Goal: Task Accomplishment & Management: Manage account settings

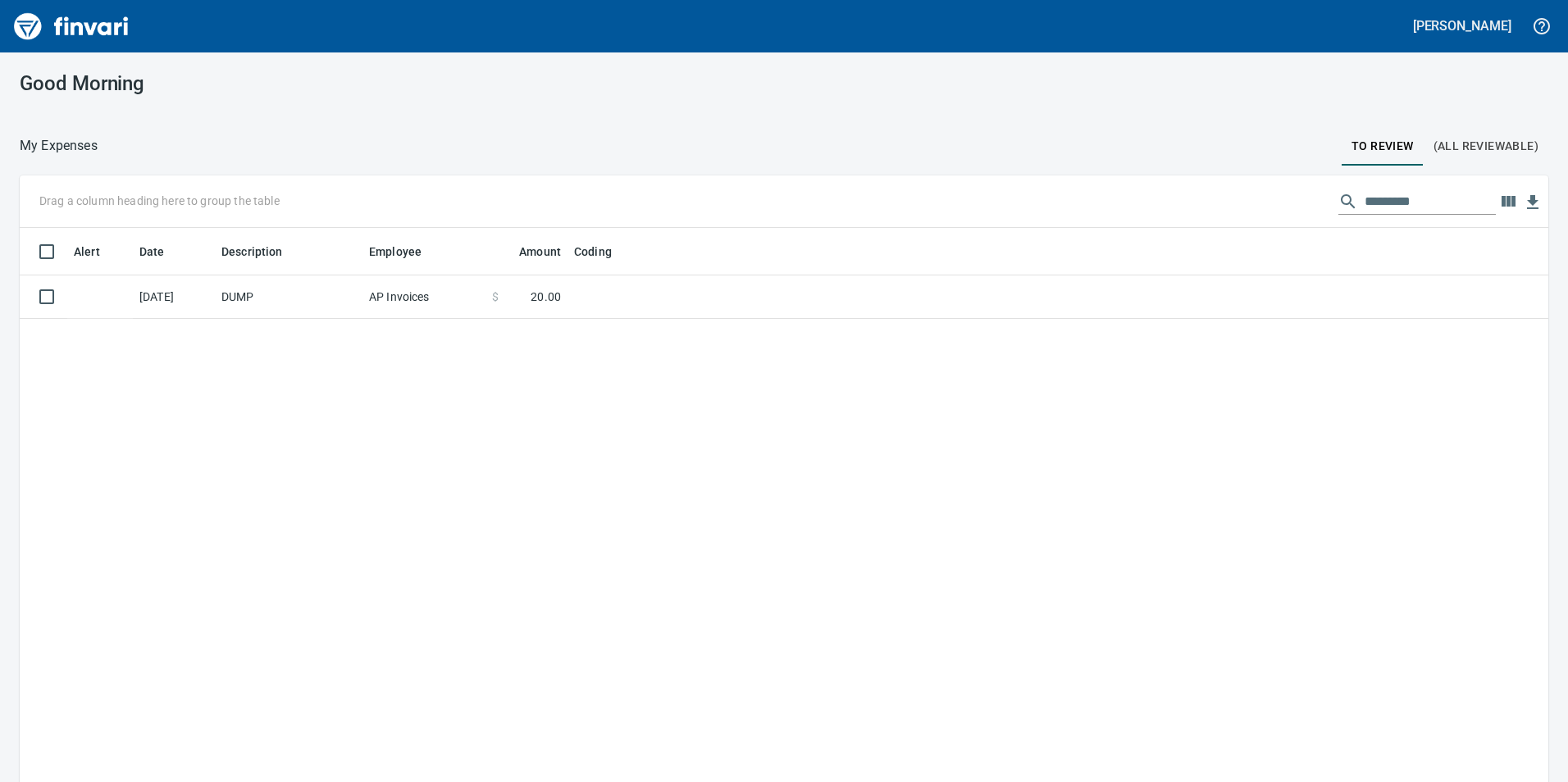
scroll to position [2, 2]
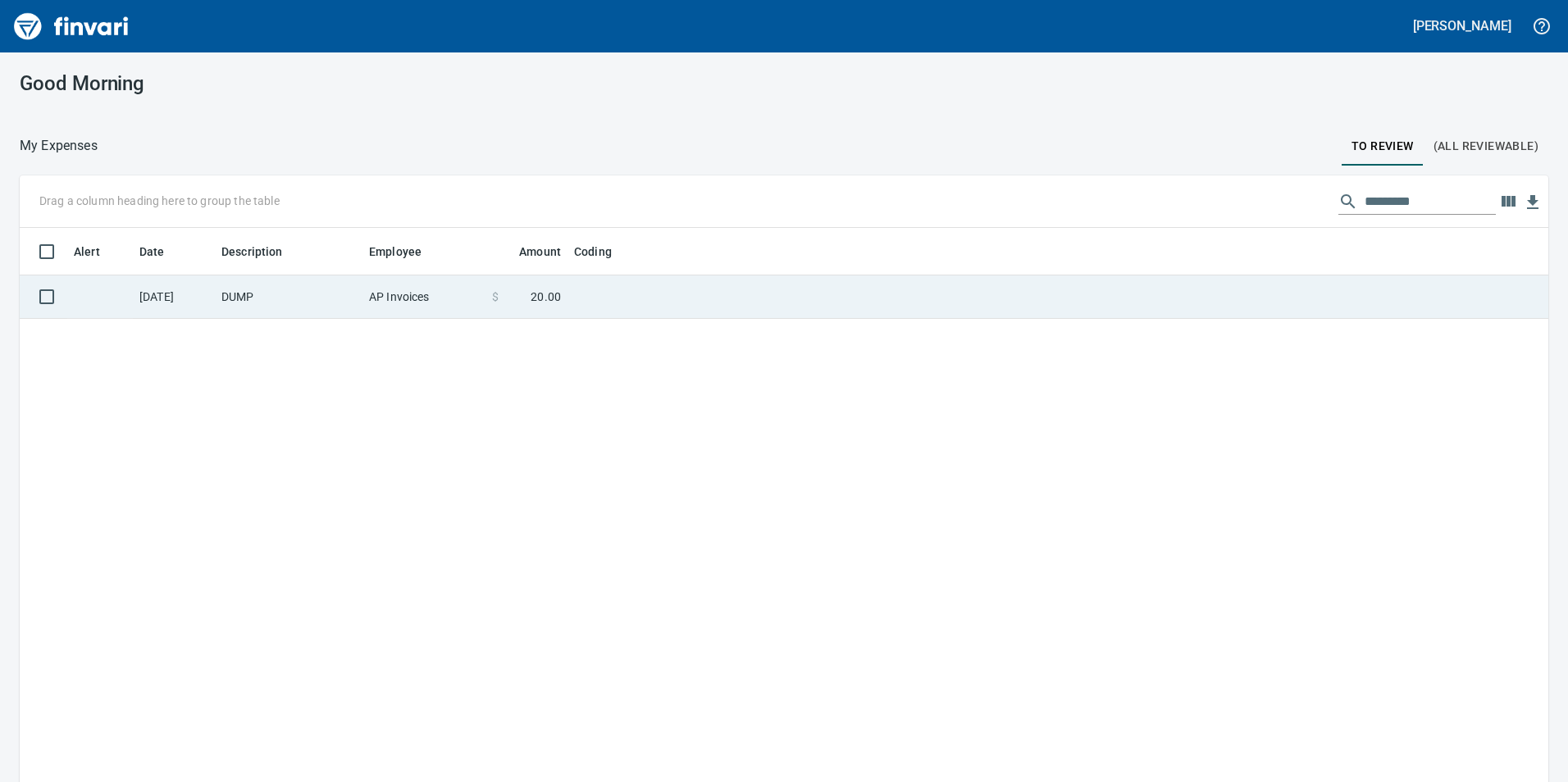
click at [479, 309] on td "AP Invoices" at bounding box center [423, 297] width 123 height 43
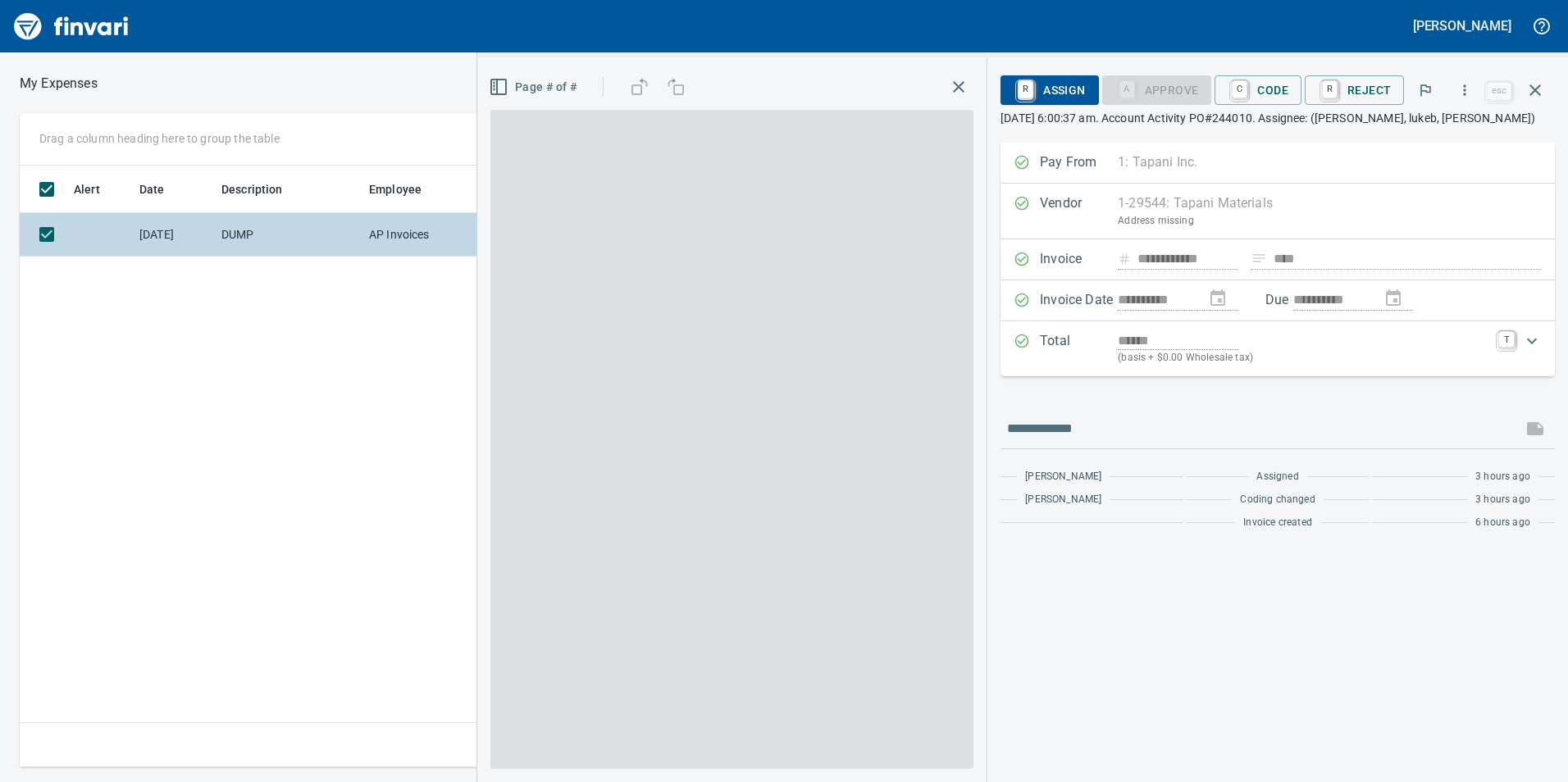
scroll to position [589, 1106]
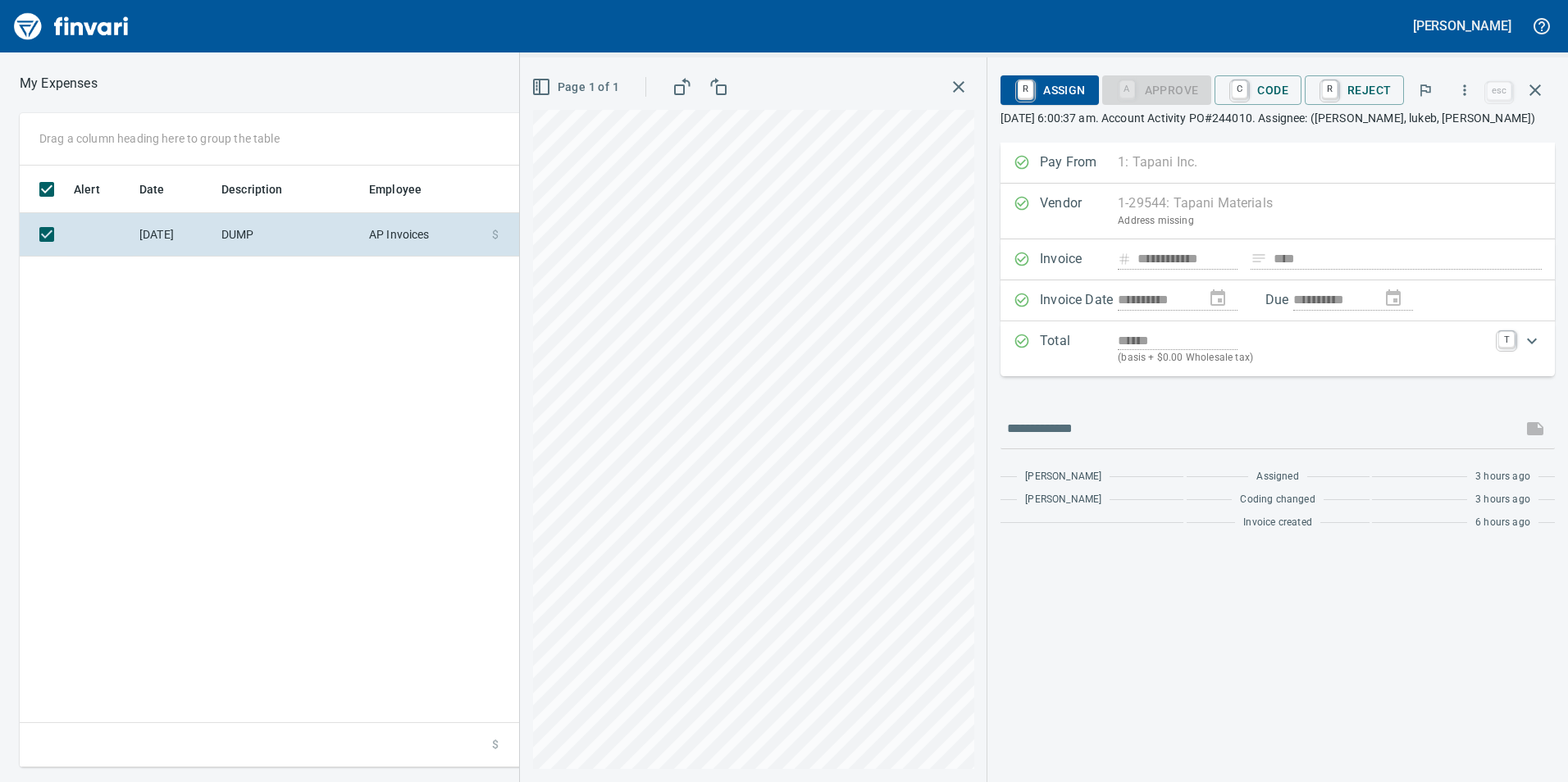
click at [1272, 100] on span "C Code" at bounding box center [1258, 90] width 61 height 28
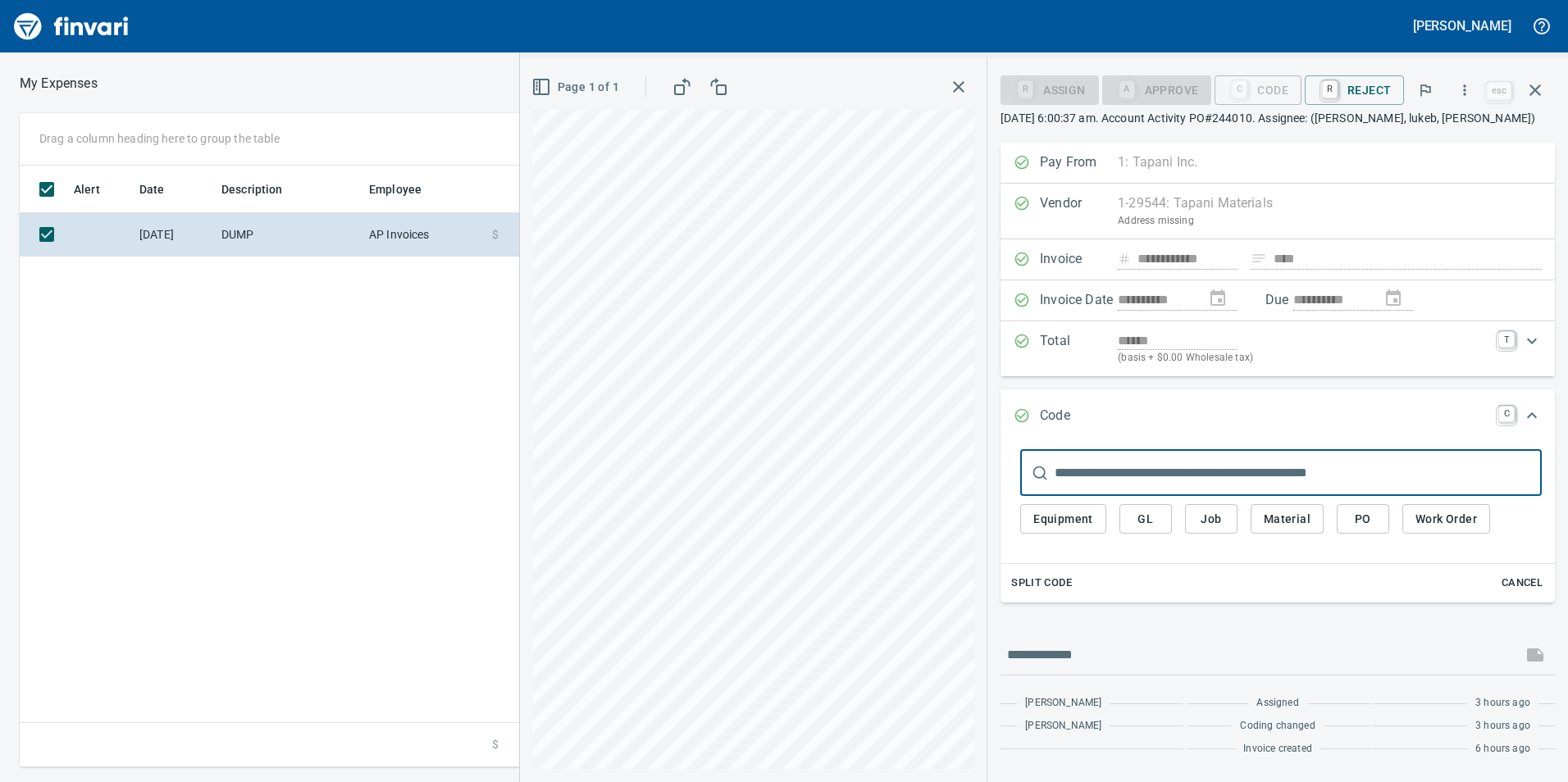
click at [1205, 517] on span "Job" at bounding box center [1211, 519] width 26 height 20
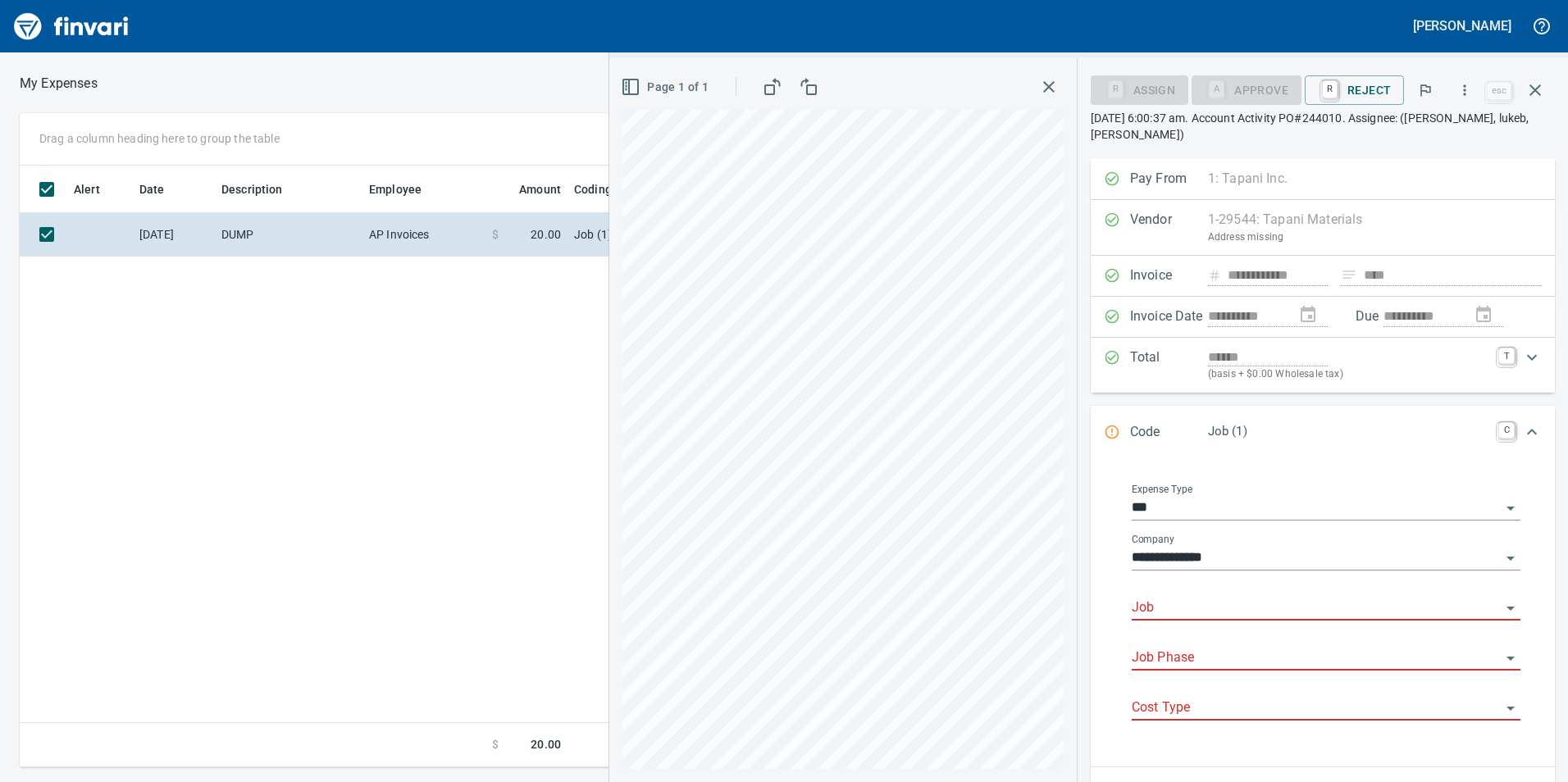
click at [1219, 596] on body "**********" at bounding box center [784, 391] width 1568 height 782
click at [1247, 653] on li "244010.: CRWWD Sludge Pump Replacement" at bounding box center [1321, 650] width 374 height 39
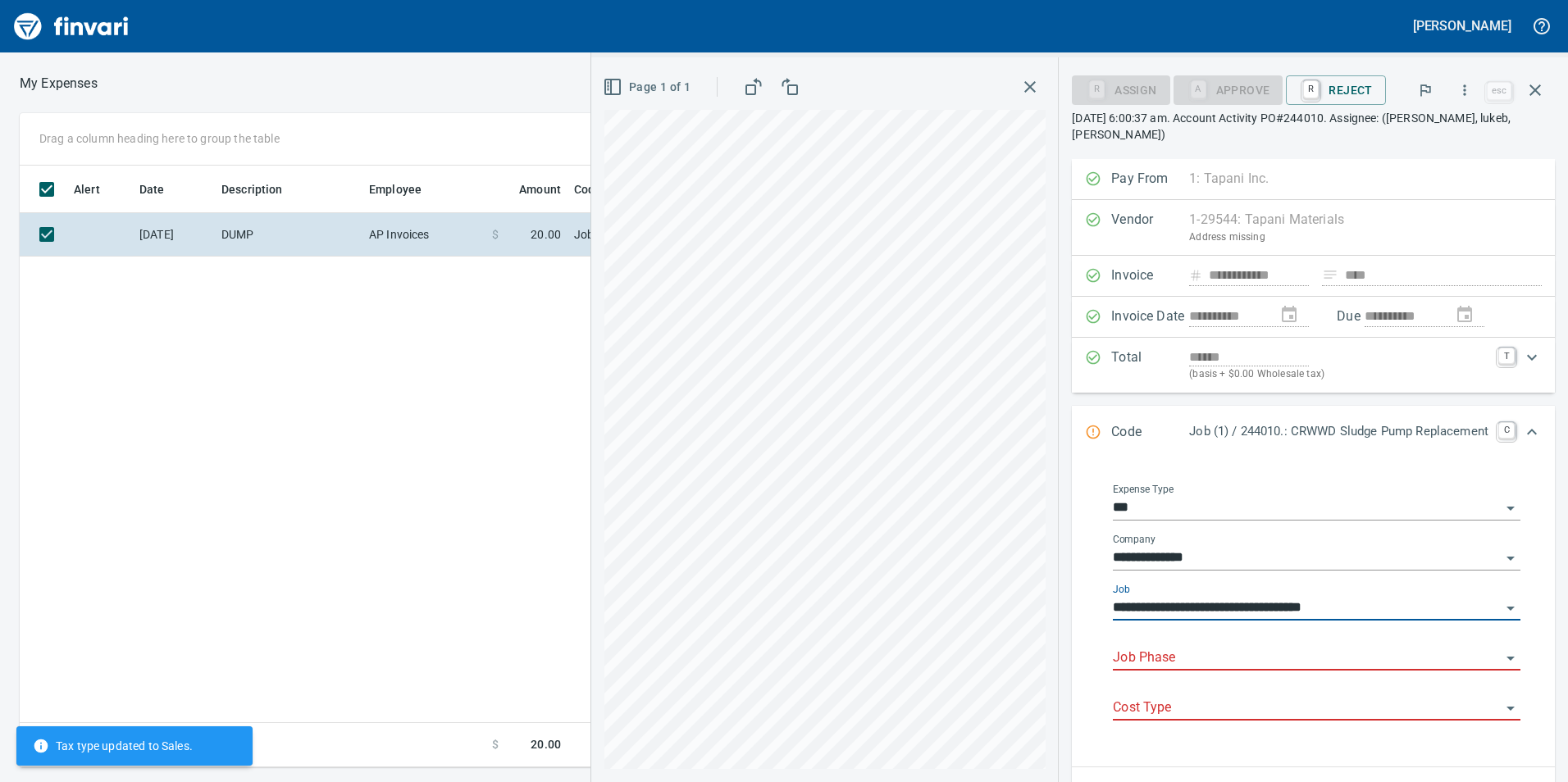
type input "**********"
click at [1128, 653] on input "Job Phase" at bounding box center [1306, 658] width 388 height 23
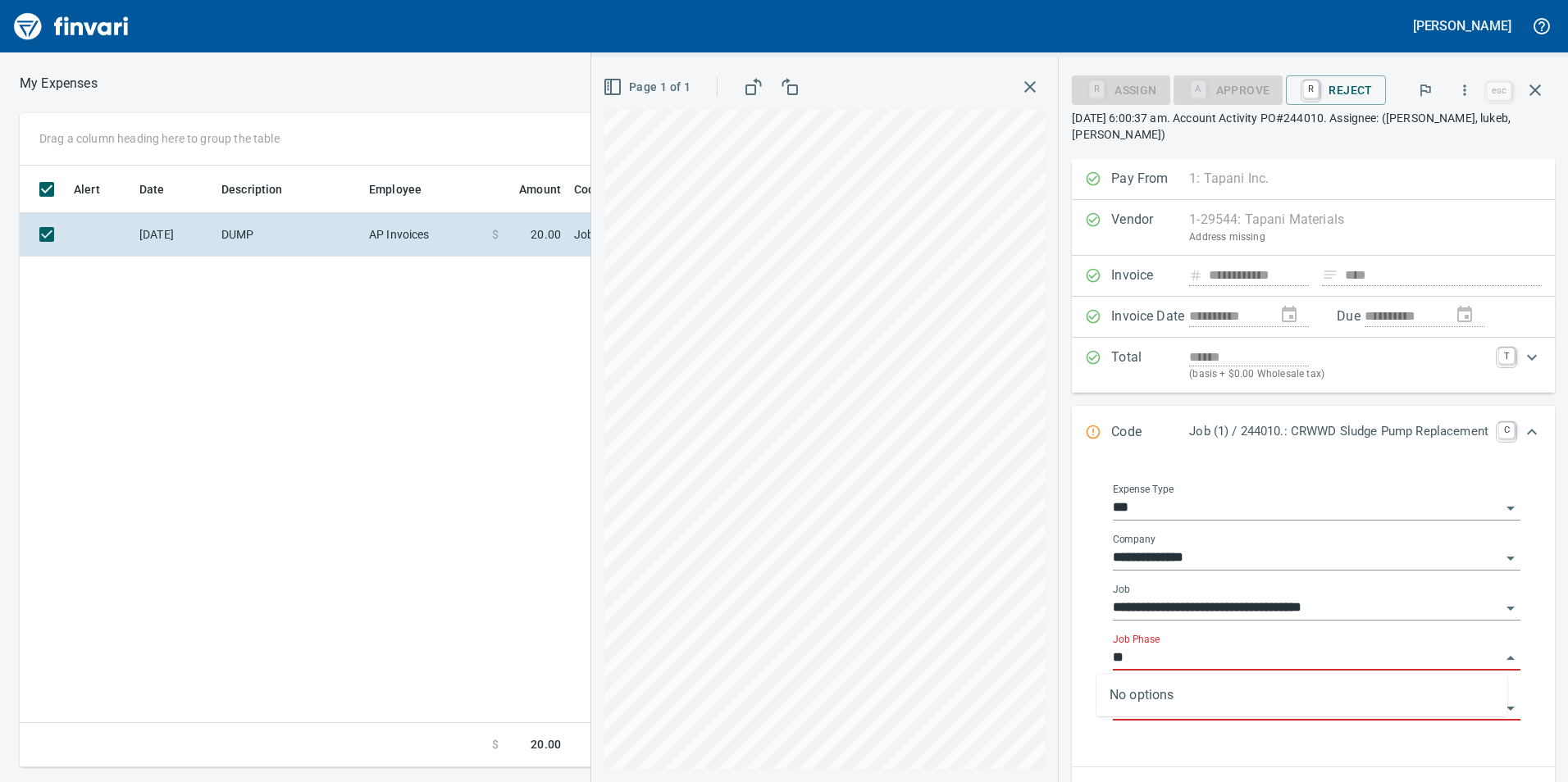
type input "*"
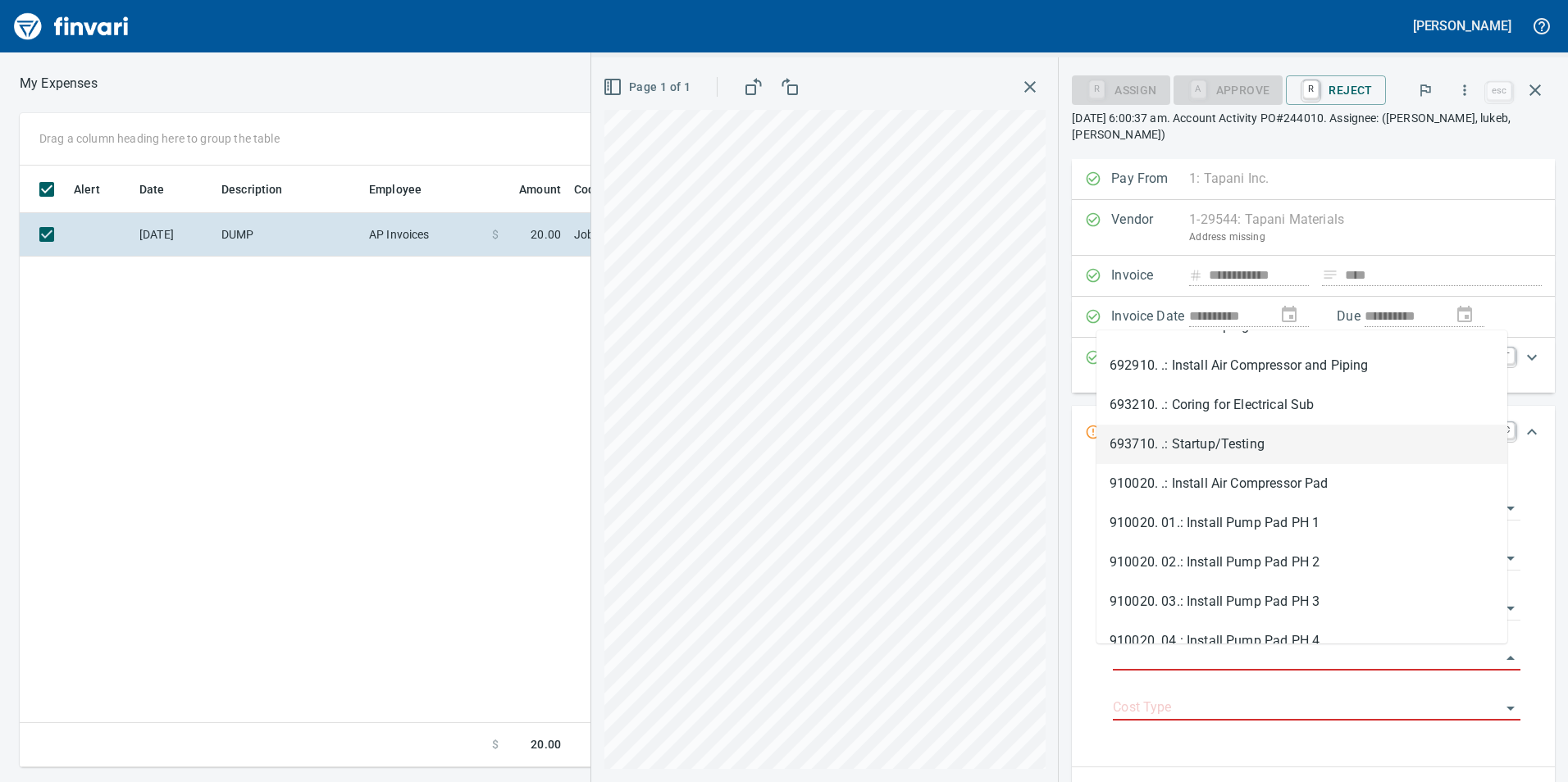
scroll to position [1550, 0]
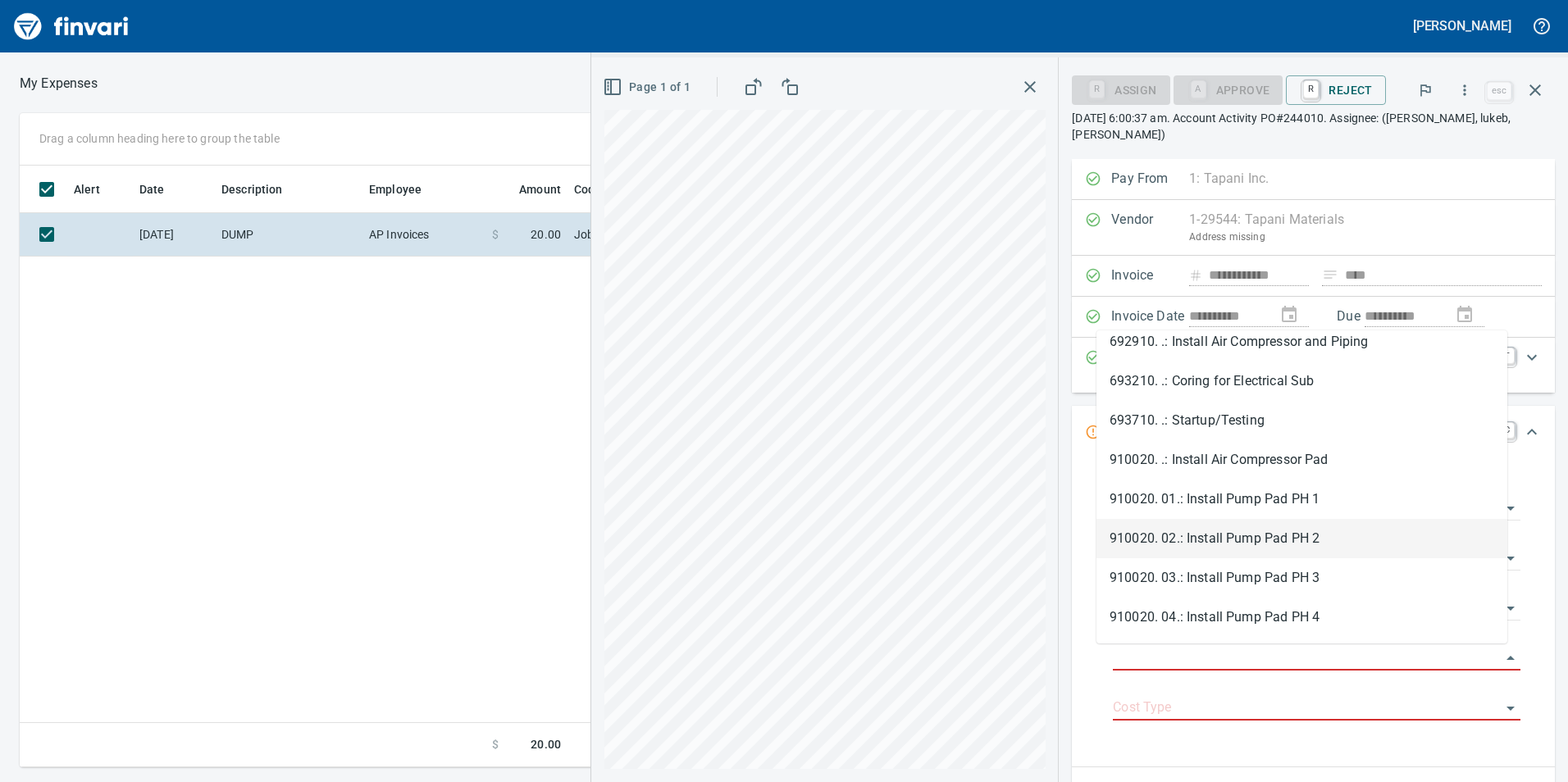
click at [392, 637] on div "Alert Date Description Employee Amount Coding [DATE] DUMP AP Invoices $ 20.00 J…" at bounding box center [579, 466] width 1118 height 602
